Goal: Check status: Check status

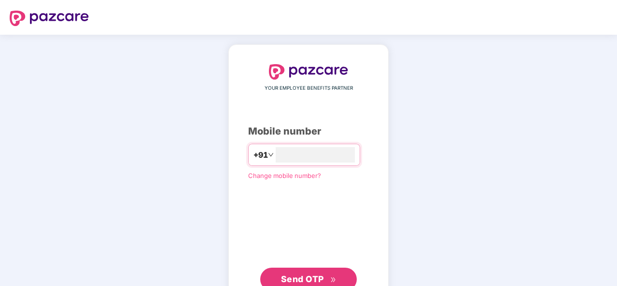
type input "**********"
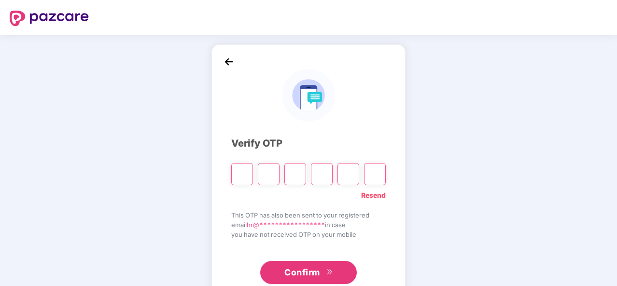
type input "*"
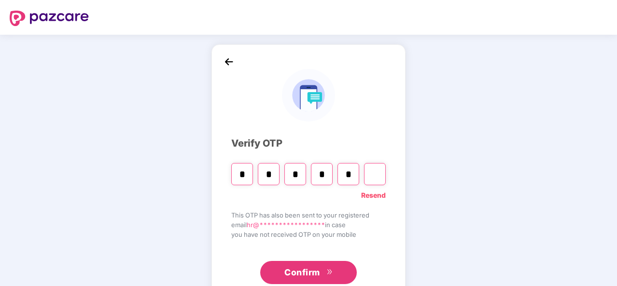
type input "*"
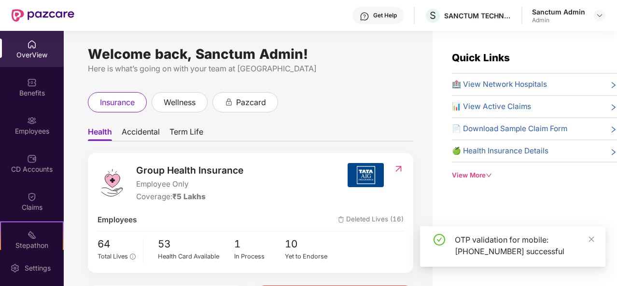
click at [45, 196] on div "Claims" at bounding box center [32, 202] width 64 height 36
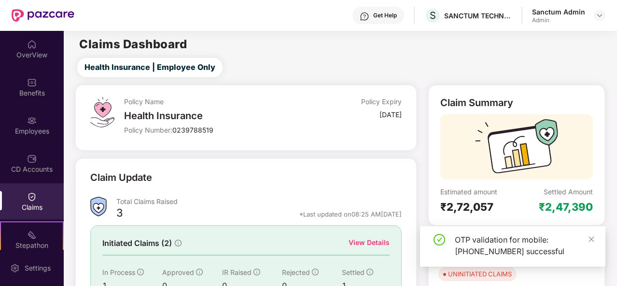
scroll to position [91, 0]
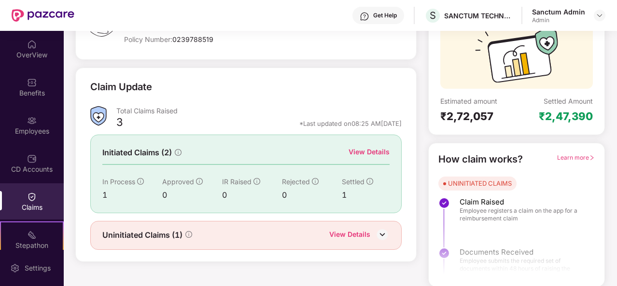
click at [363, 147] on div "View Details" at bounding box center [369, 152] width 41 height 11
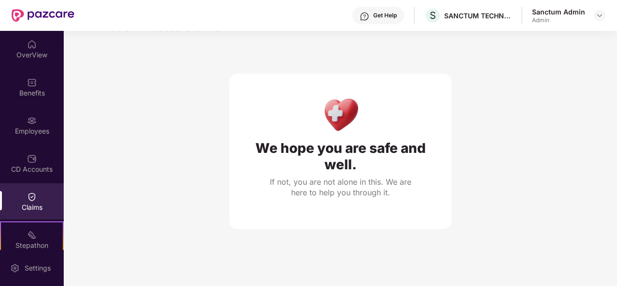
scroll to position [31, 0]
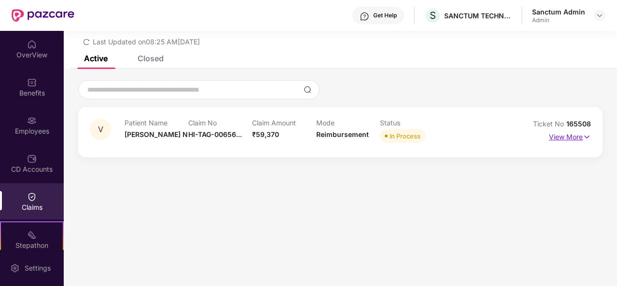
click at [563, 135] on p "View More" at bounding box center [570, 135] width 42 height 13
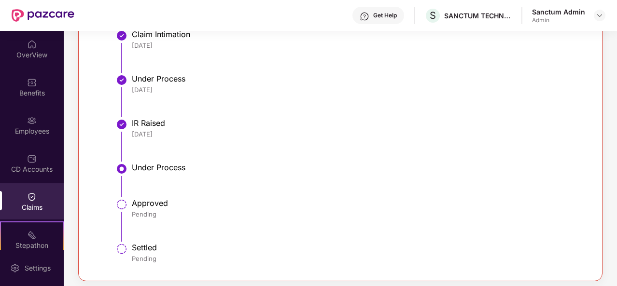
scroll to position [364, 0]
